Goal: Navigation & Orientation: Find specific page/section

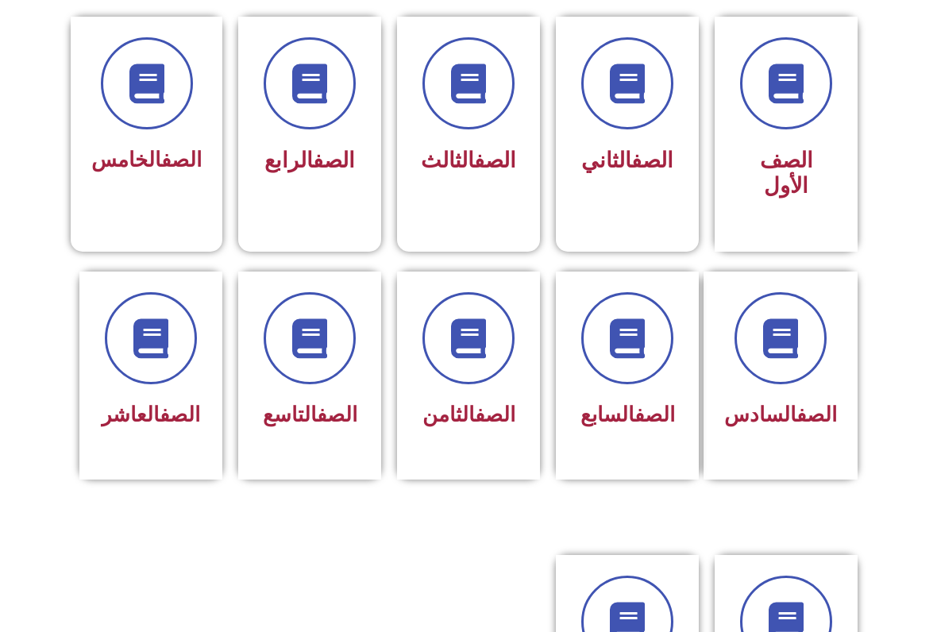
scroll to position [438, 0]
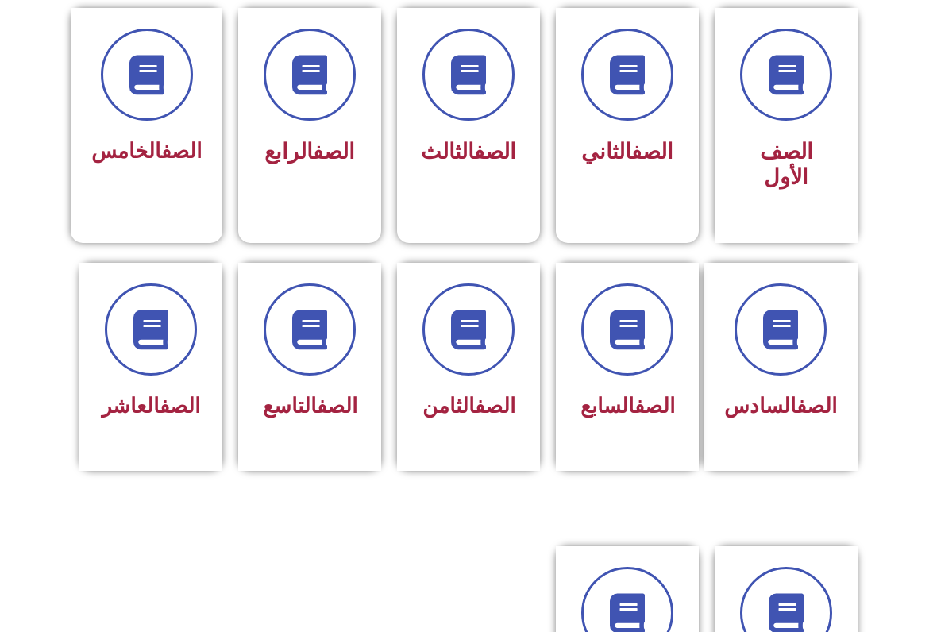
click at [440, 358] on span at bounding box center [469, 330] width 92 height 92
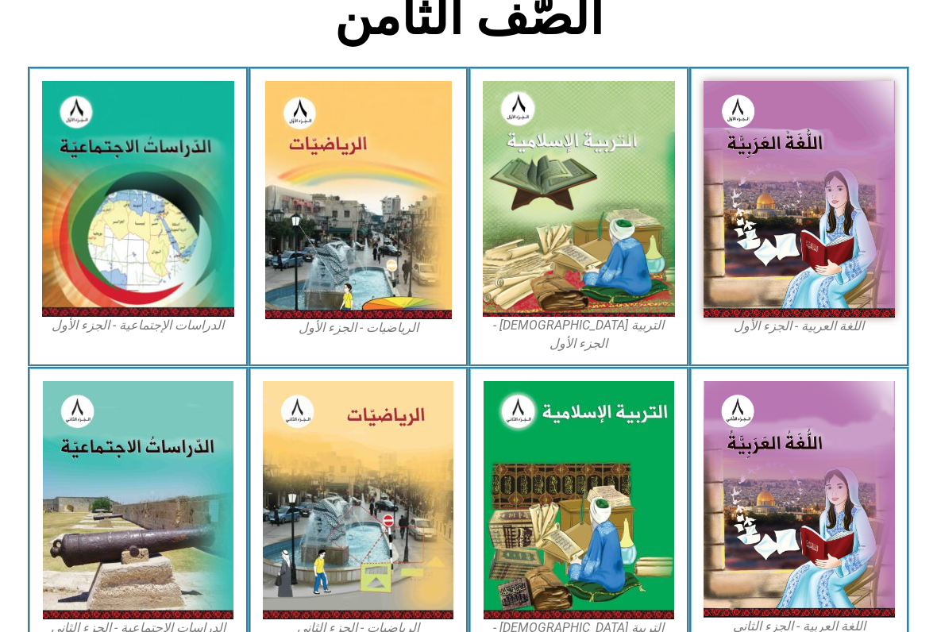
scroll to position [411, 0]
click at [129, 125] on img at bounding box center [138, 199] width 192 height 236
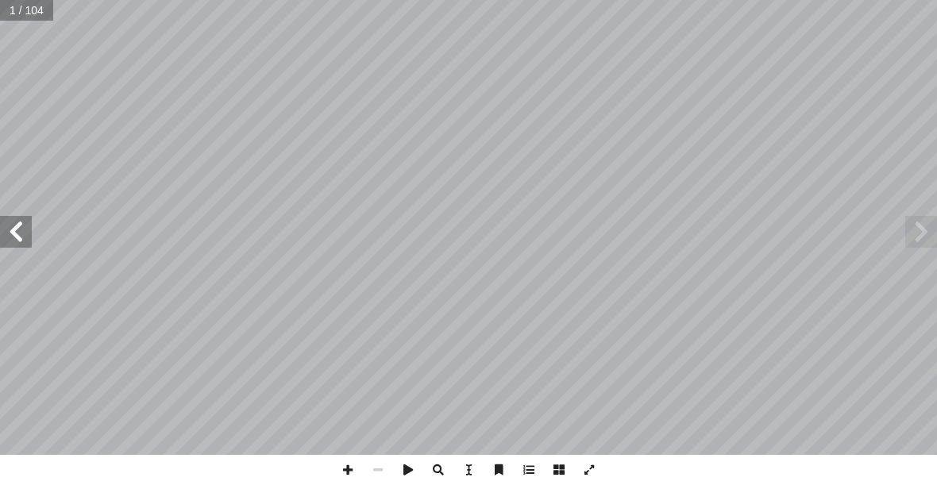
click at [21, 234] on span at bounding box center [16, 232] width 32 height 32
click at [20, 245] on span at bounding box center [16, 232] width 32 height 32
click at [21, 235] on span at bounding box center [16, 232] width 32 height 32
click at [20, 231] on span at bounding box center [16, 232] width 32 height 32
click at [917, 232] on span at bounding box center [921, 232] width 32 height 32
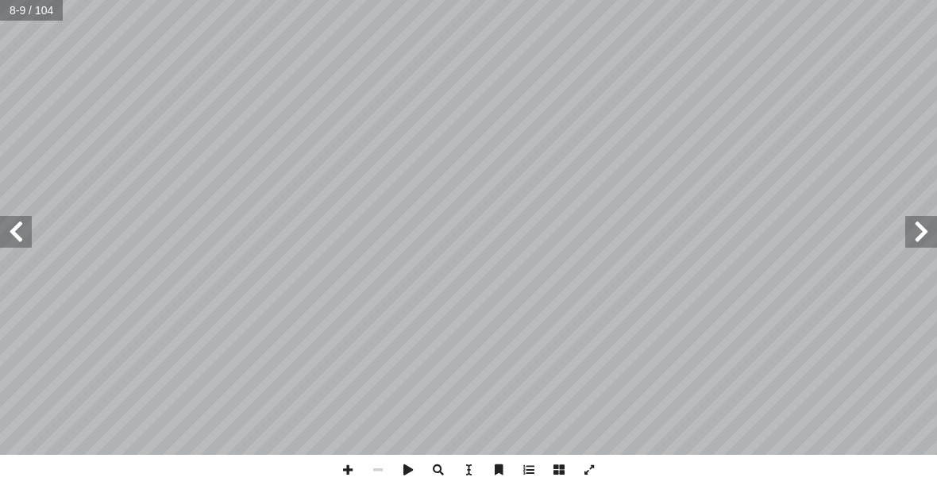
click at [911, 229] on span at bounding box center [921, 232] width 32 height 32
click at [14, 237] on span at bounding box center [16, 232] width 32 height 32
click at [24, 220] on span at bounding box center [16, 232] width 32 height 32
